Goal: Understand process/instructions

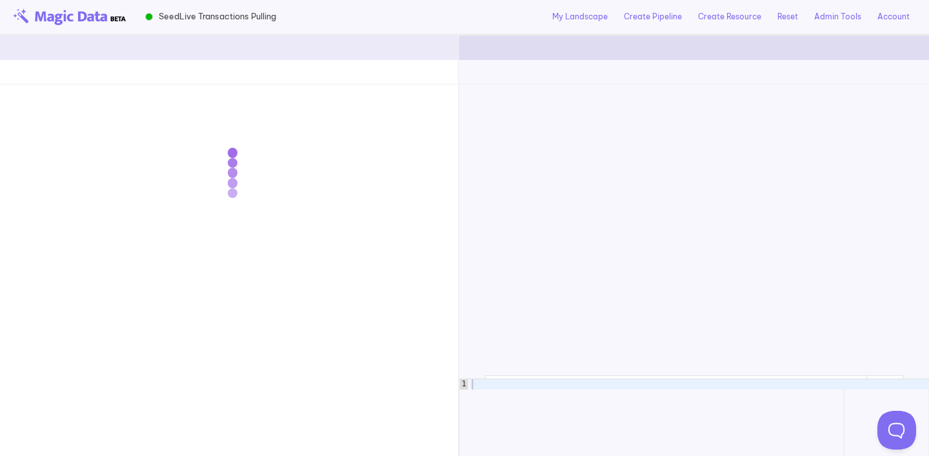
scroll to position [9814, 0]
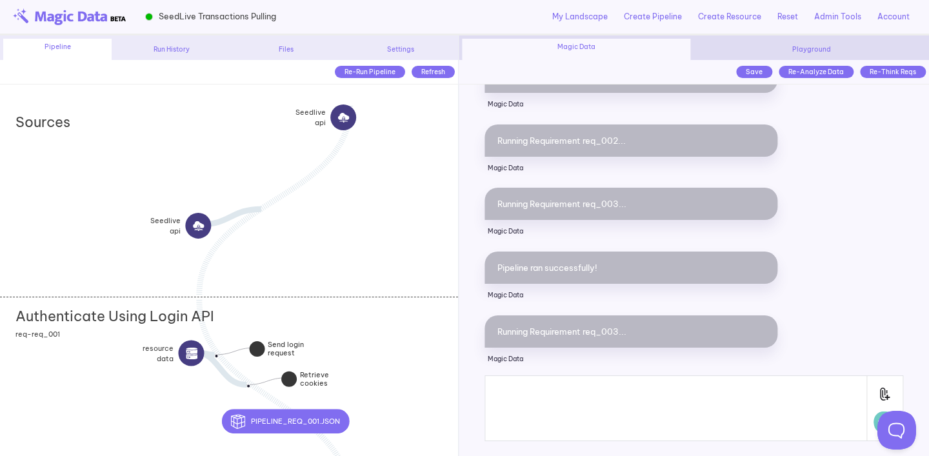
click at [432, 344] on div "Authenticate Using Login API add section adding new section req-req_001" at bounding box center [229, 400] width 458 height 207
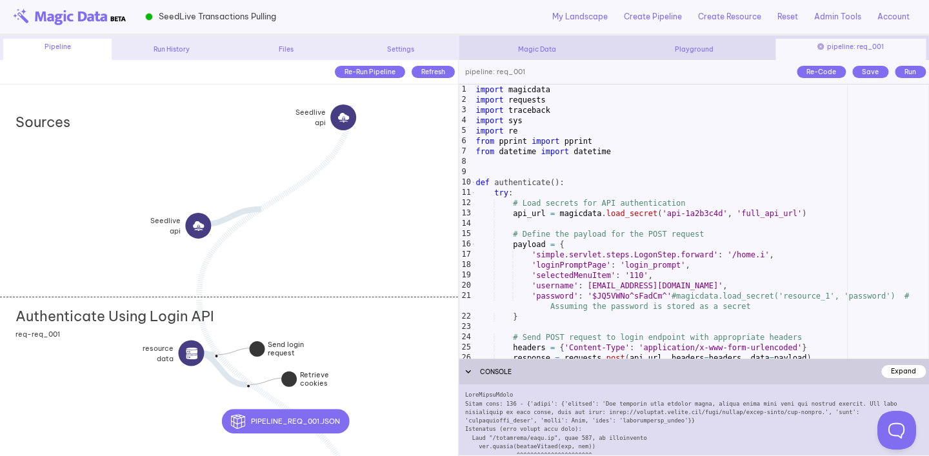
scroll to position [369, 0]
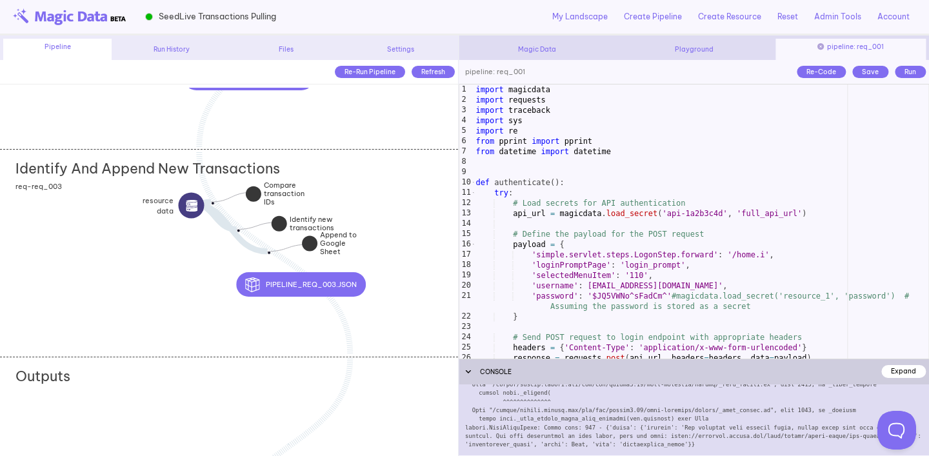
click at [414, 234] on div "Identify And Append New Transactions add section adding new section req-req_003" at bounding box center [229, 252] width 458 height 207
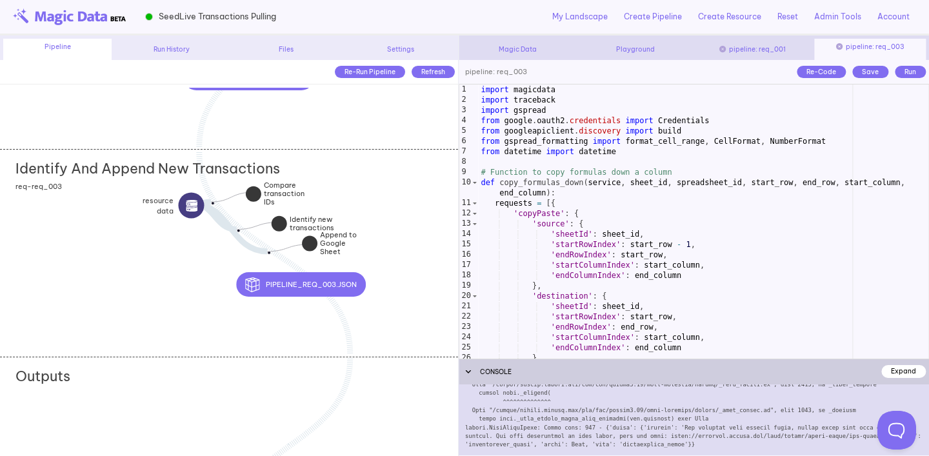
type textarea "**********"
click at [541, 92] on div "import magicdata import traceback import gspread from google . oauth2 . credent…" at bounding box center [703, 232] width 451 height 295
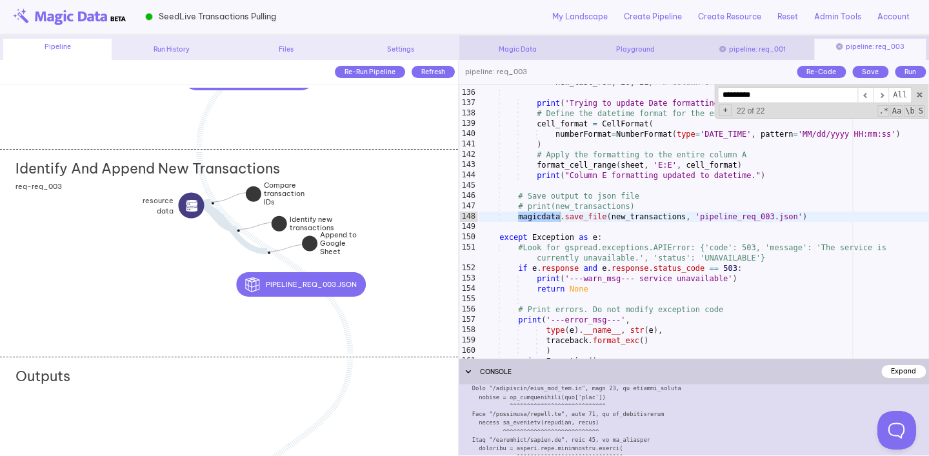
scroll to position [52, 0]
click at [556, 427] on div at bounding box center [694, 420] width 471 height 71
click at [551, 422] on div at bounding box center [694, 420] width 471 height 71
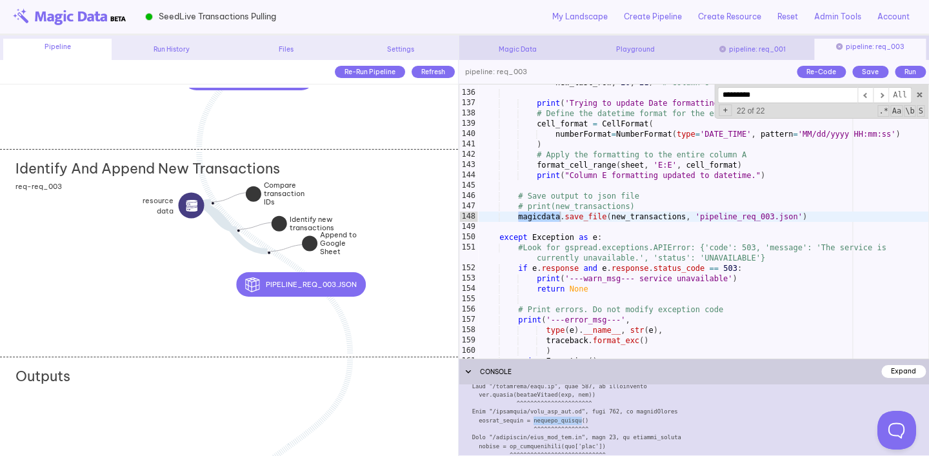
copy div "process_schema"
